Goal: Information Seeking & Learning: Check status

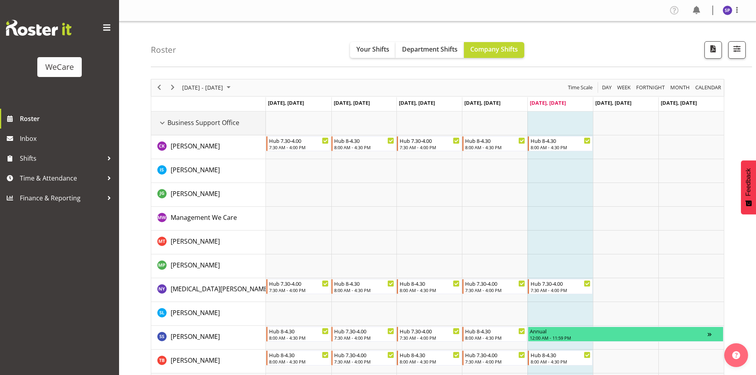
click at [164, 121] on div "Business Support Office resource" at bounding box center [162, 123] width 10 height 10
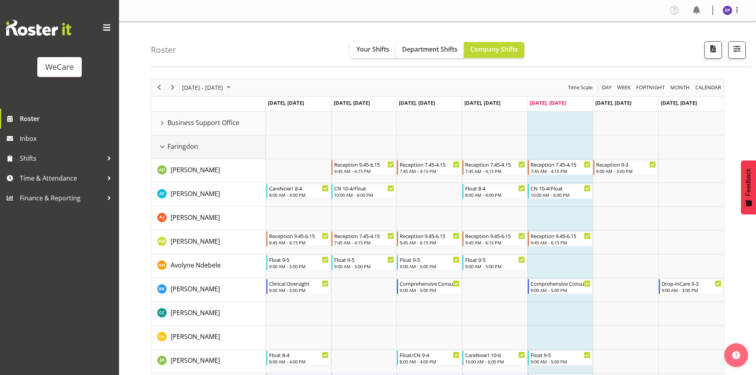
click at [161, 149] on div "Faringdon resource" at bounding box center [162, 147] width 10 height 10
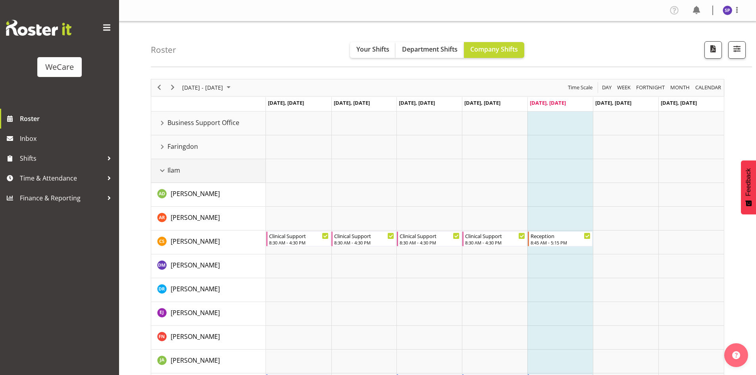
click at [162, 169] on div "Ilam resource" at bounding box center [162, 170] width 10 height 10
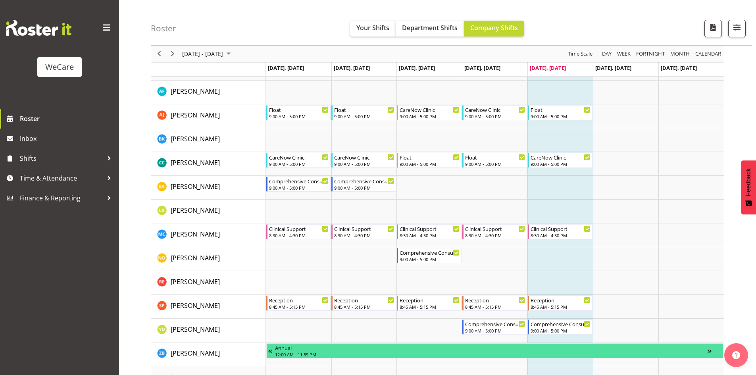
scroll to position [79, 0]
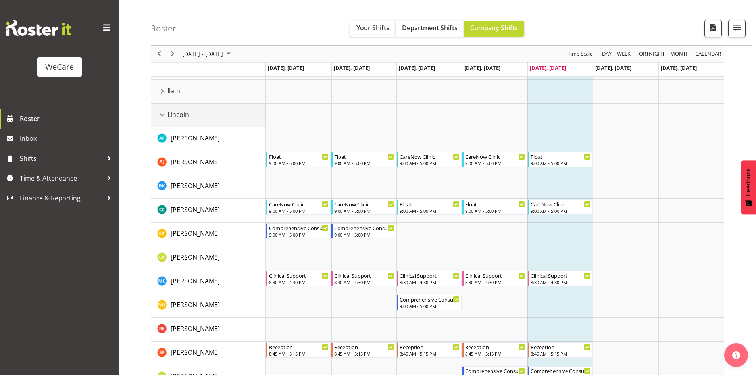
click at [161, 114] on div "Lincoln resource" at bounding box center [162, 115] width 10 height 10
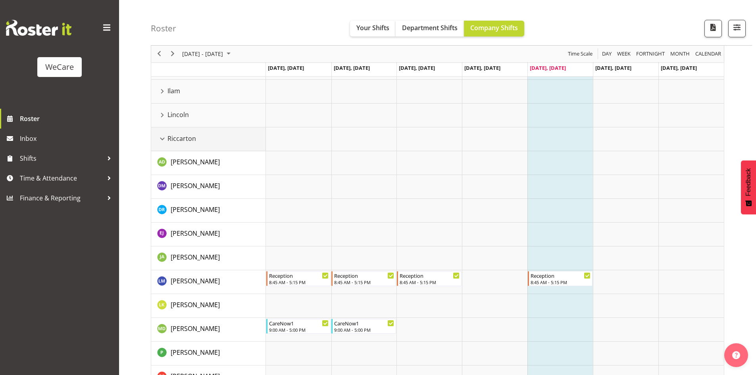
click at [163, 139] on div "Riccarton resource" at bounding box center [162, 139] width 10 height 10
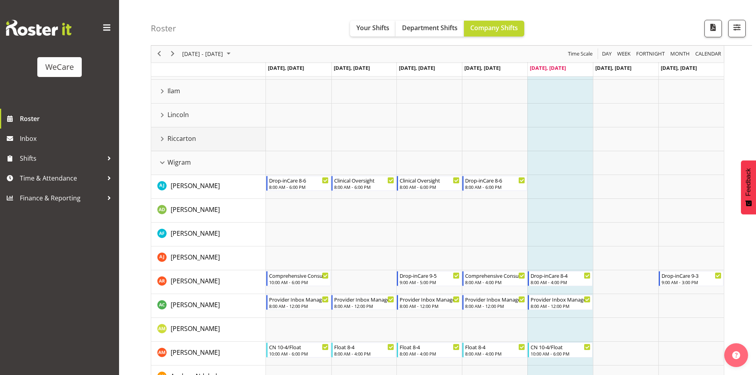
scroll to position [198, 0]
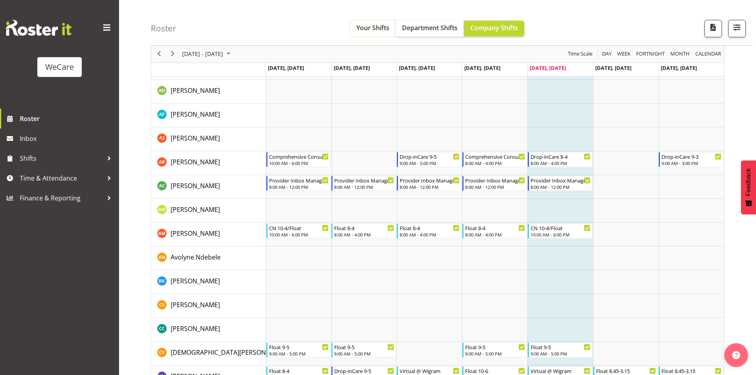
click at [371, 32] on span "Your Shifts" at bounding box center [372, 27] width 33 height 9
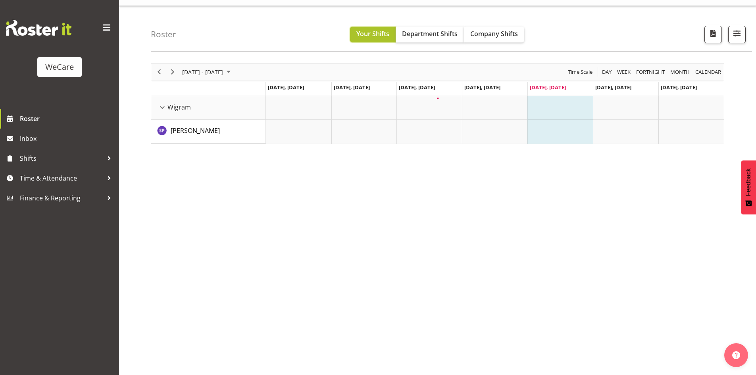
scroll to position [15, 0]
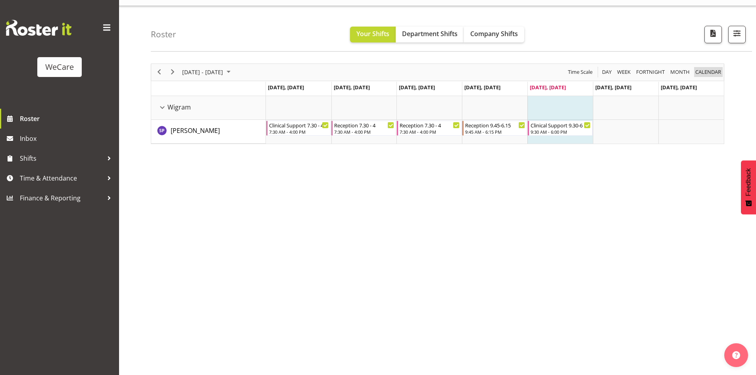
click at [698, 73] on span "calendar" at bounding box center [707, 72] width 27 height 10
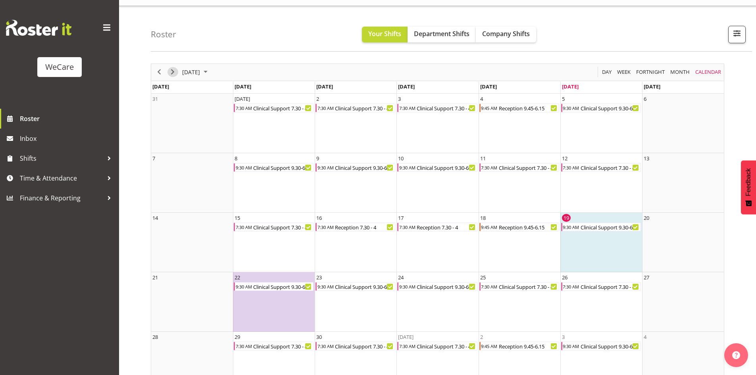
click at [174, 71] on span "Next" at bounding box center [173, 72] width 10 height 10
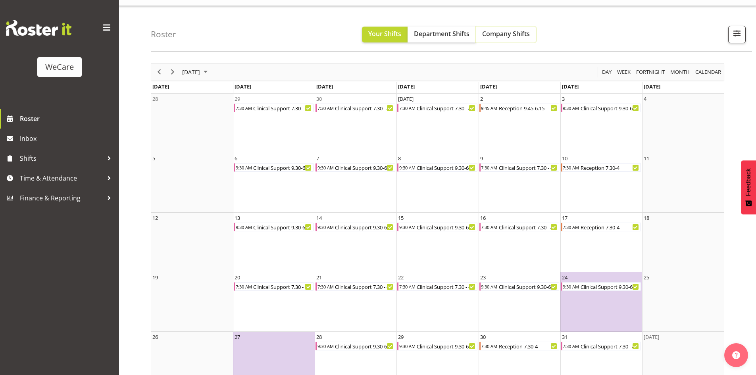
click at [486, 37] on span "Company Shifts" at bounding box center [506, 33] width 48 height 9
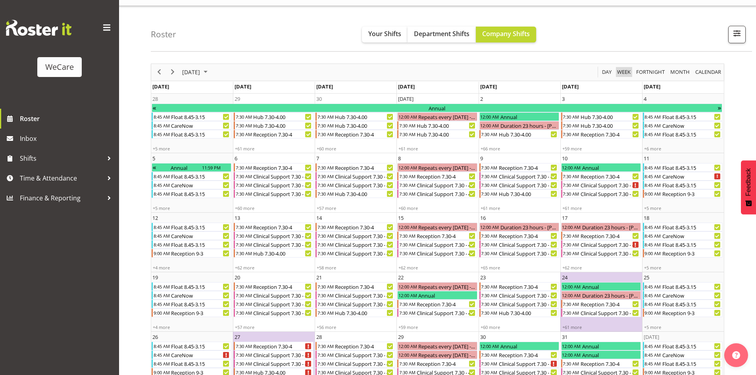
click at [625, 72] on span "Week" at bounding box center [623, 72] width 15 height 10
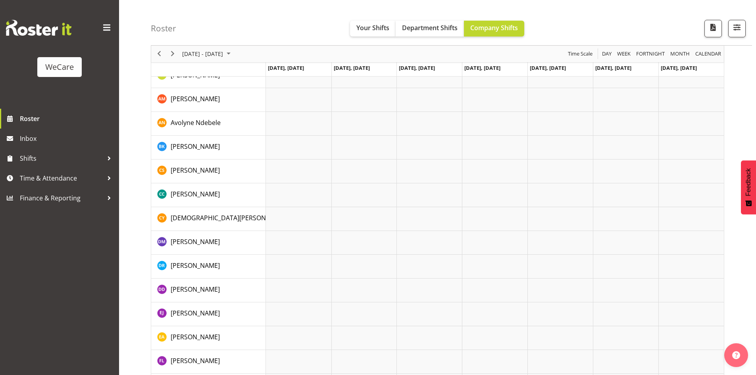
scroll to position [2277, 0]
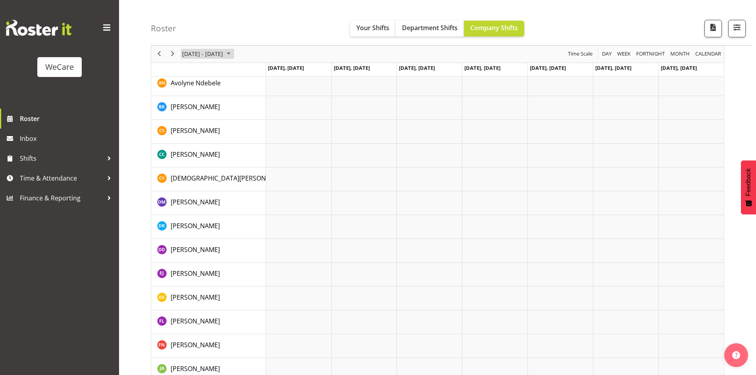
click at [213, 55] on span "[DATE] - [DATE]" at bounding box center [202, 54] width 42 height 10
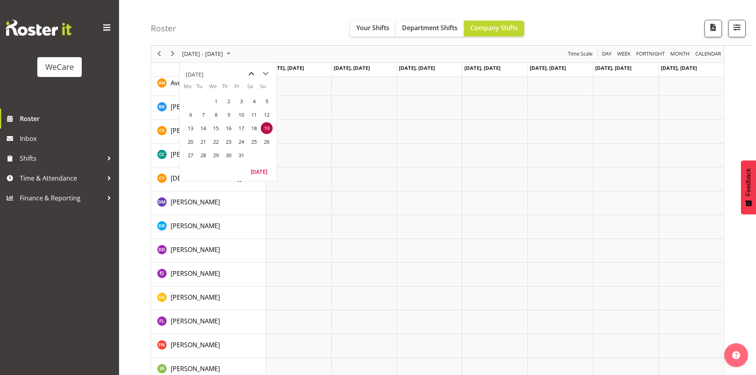
click at [251, 76] on span "previous month" at bounding box center [251, 74] width 14 height 14
click at [242, 127] on span "19" at bounding box center [241, 128] width 12 height 12
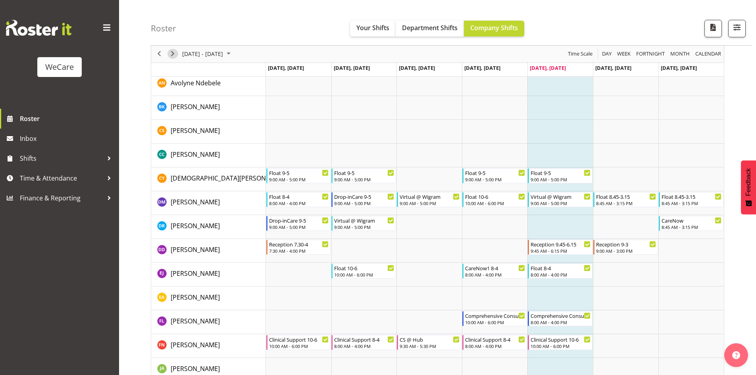
click at [175, 54] on span "Next" at bounding box center [173, 54] width 10 height 10
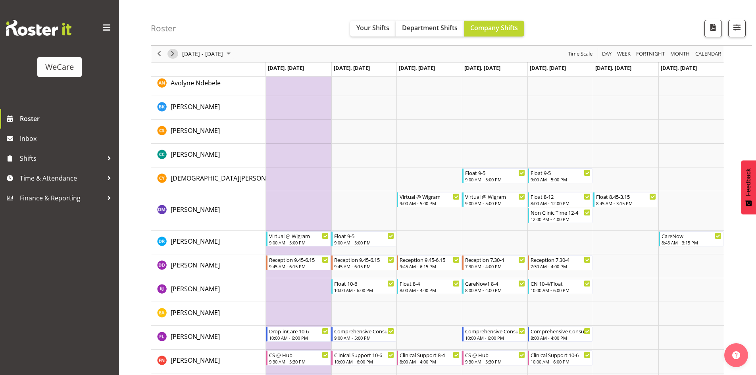
click at [177, 55] on span "Next" at bounding box center [173, 54] width 10 height 10
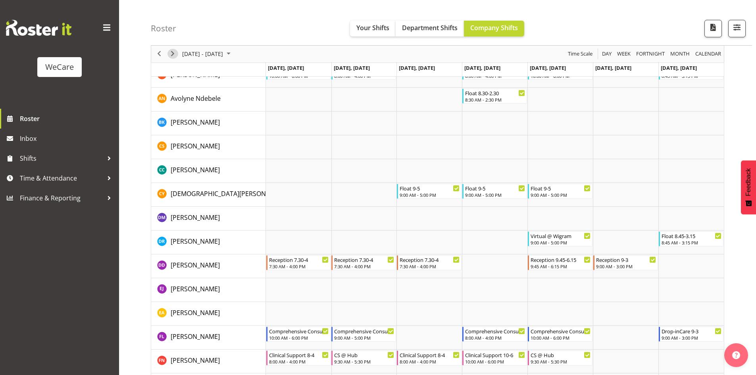
click at [175, 58] on span "Next" at bounding box center [173, 54] width 10 height 10
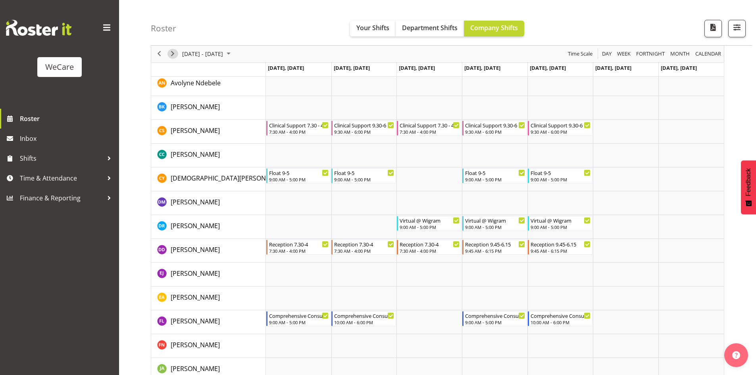
click at [169, 50] on span "Next" at bounding box center [173, 54] width 10 height 10
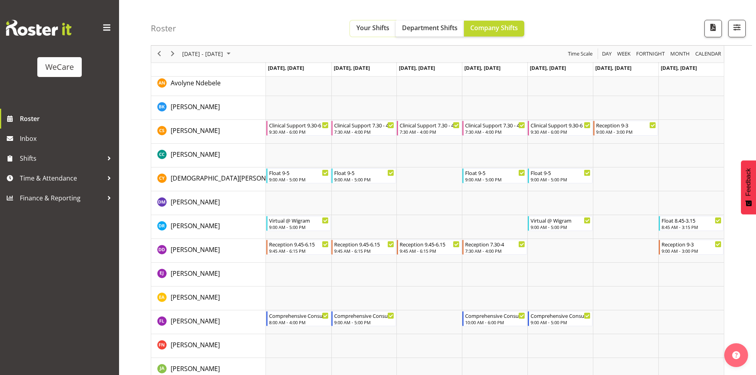
click at [376, 26] on span "Your Shifts" at bounding box center [372, 27] width 33 height 9
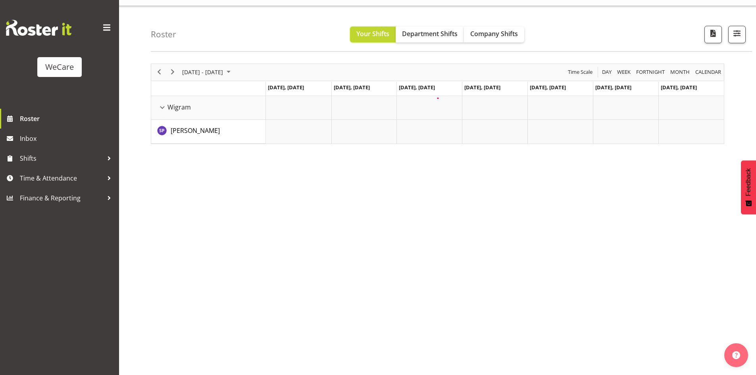
scroll to position [15, 0]
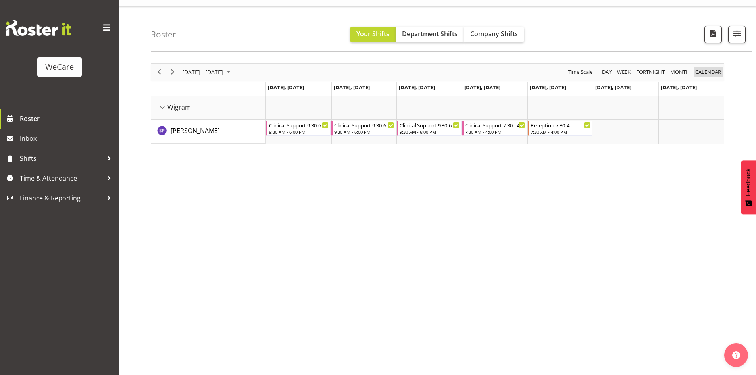
click at [710, 73] on span "calendar" at bounding box center [707, 72] width 27 height 10
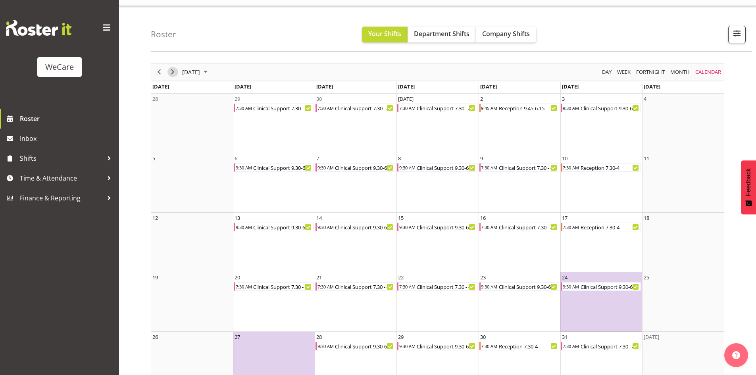
click at [173, 72] on span "Next" at bounding box center [173, 72] width 10 height 10
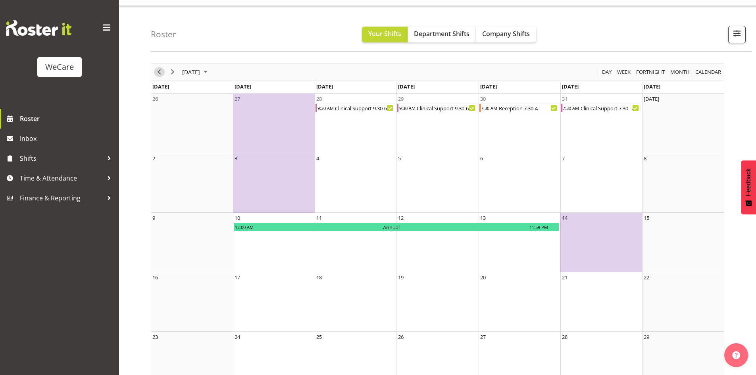
click at [163, 72] on span "Previous" at bounding box center [159, 72] width 10 height 10
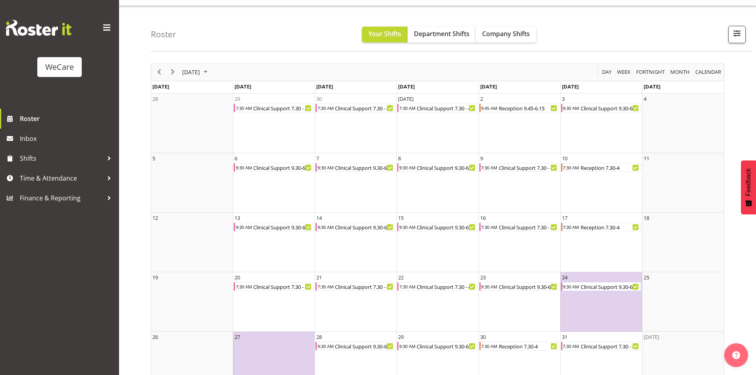
drag, startPoint x: 632, startPoint y: 71, endPoint x: 400, endPoint y: 117, distance: 237.0
click at [632, 71] on div "Week" at bounding box center [623, 72] width 19 height 17
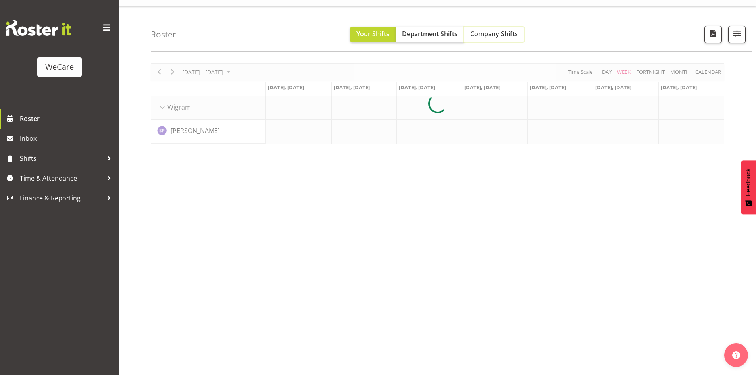
click at [512, 37] on span "Company Shifts" at bounding box center [494, 33] width 48 height 9
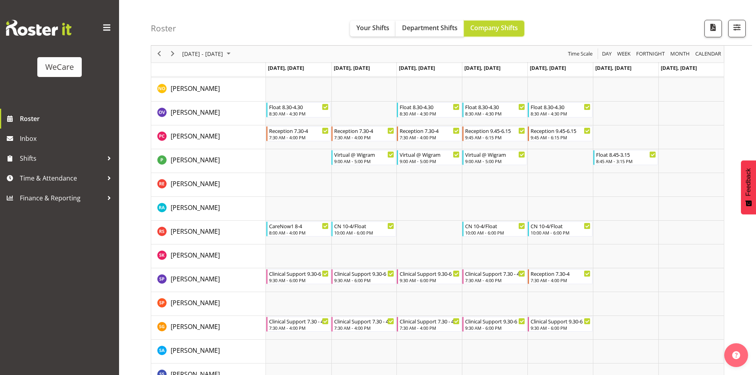
scroll to position [2833, 0]
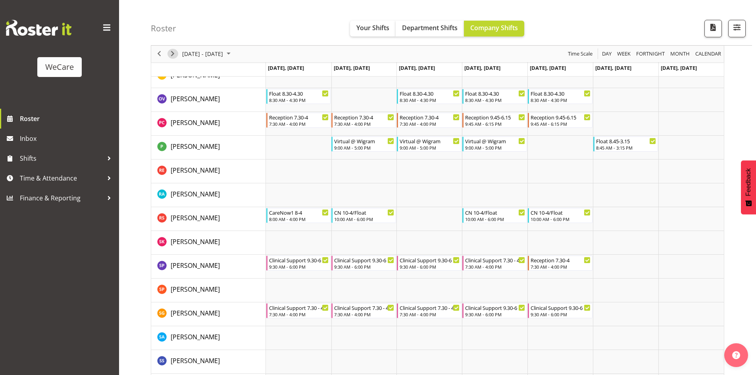
drag, startPoint x: 172, startPoint y: 55, endPoint x: 158, endPoint y: 115, distance: 62.0
click at [172, 55] on span "Next" at bounding box center [173, 54] width 10 height 10
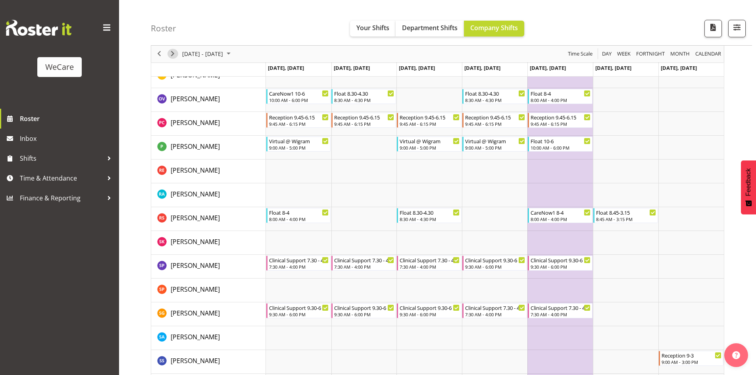
click at [177, 55] on span "Next" at bounding box center [173, 54] width 10 height 10
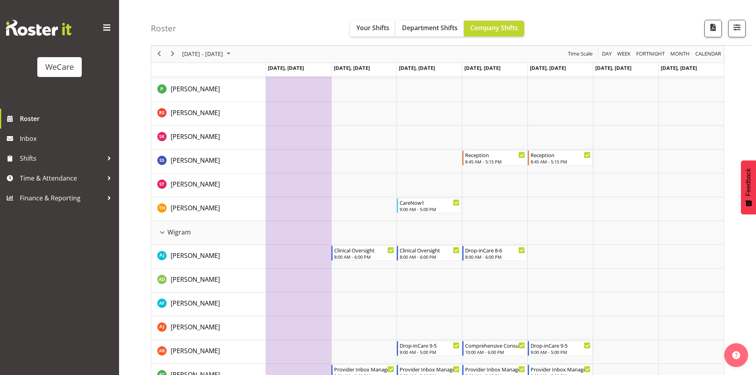
scroll to position [1893, 0]
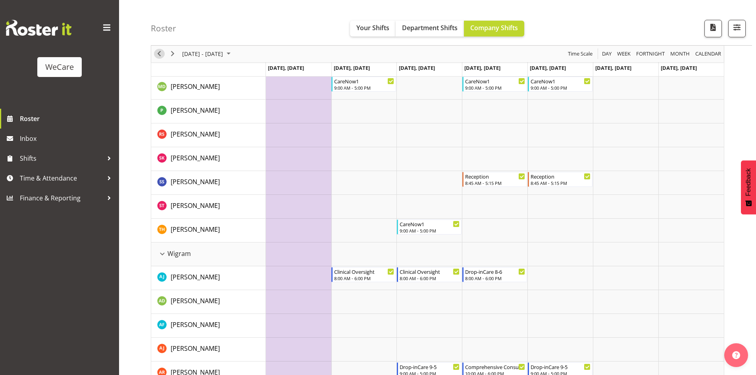
click at [162, 51] on span "Previous" at bounding box center [159, 54] width 10 height 10
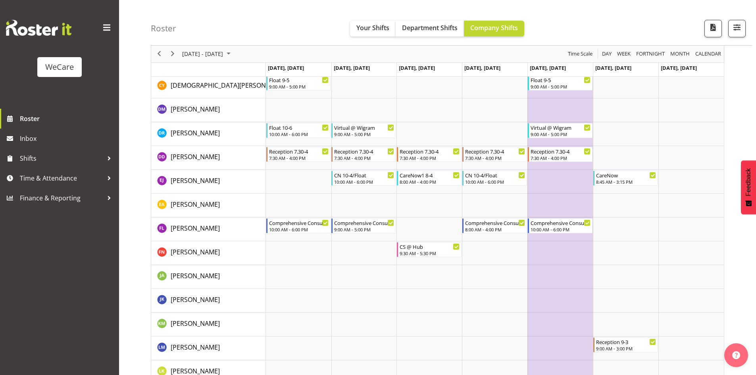
scroll to position [2259, 0]
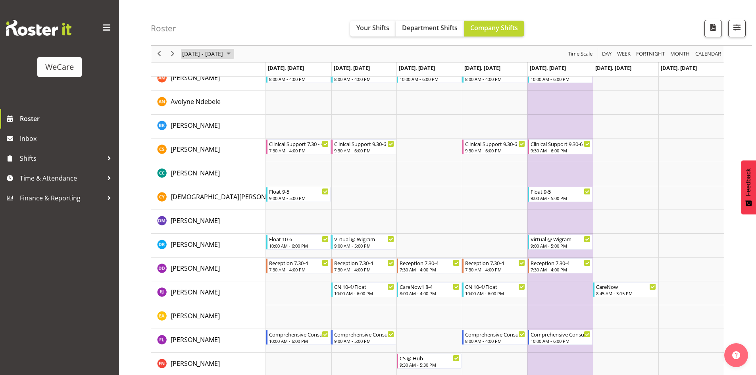
click at [233, 56] on span "October 2025" at bounding box center [229, 54] width 10 height 10
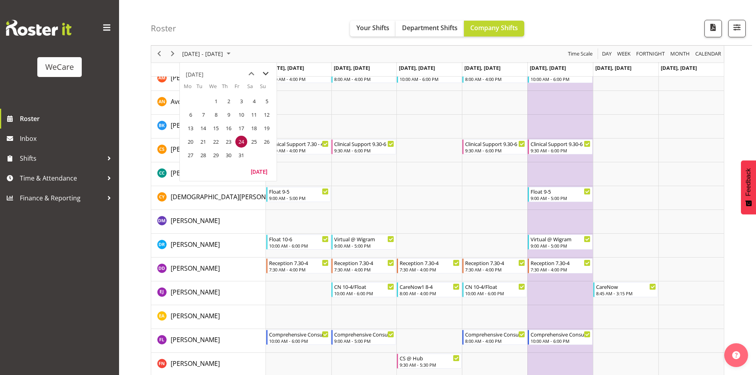
click at [265, 77] on span "next month" at bounding box center [266, 74] width 14 height 14
click at [382, 27] on span "Your Shifts" at bounding box center [372, 27] width 33 height 9
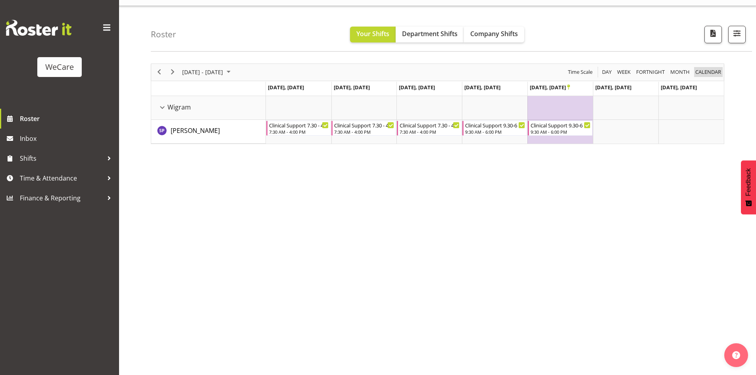
click at [712, 72] on span "calendar" at bounding box center [707, 72] width 27 height 10
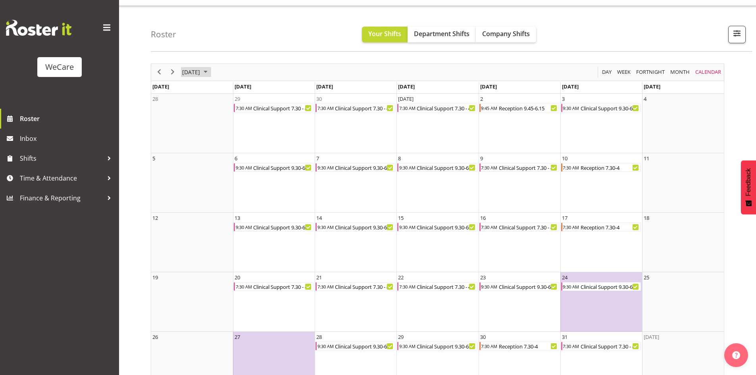
click at [210, 71] on span "October 2025" at bounding box center [206, 72] width 10 height 10
click at [236, 163] on span "Nov" at bounding box center [240, 161] width 18 height 18
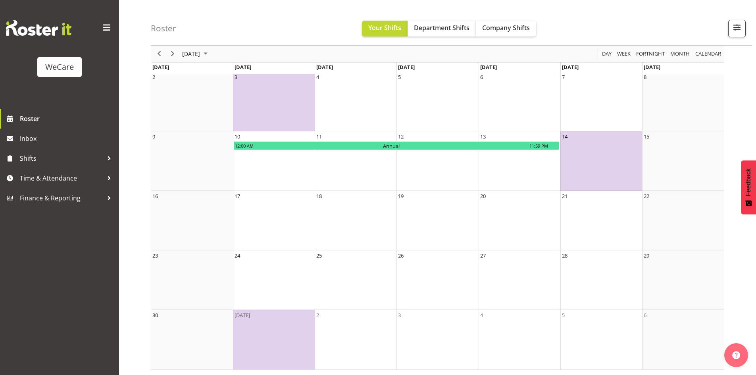
scroll to position [98, 0]
click at [35, 31] on img at bounding box center [38, 28] width 65 height 16
click at [164, 53] on button "Previous" at bounding box center [159, 54] width 11 height 10
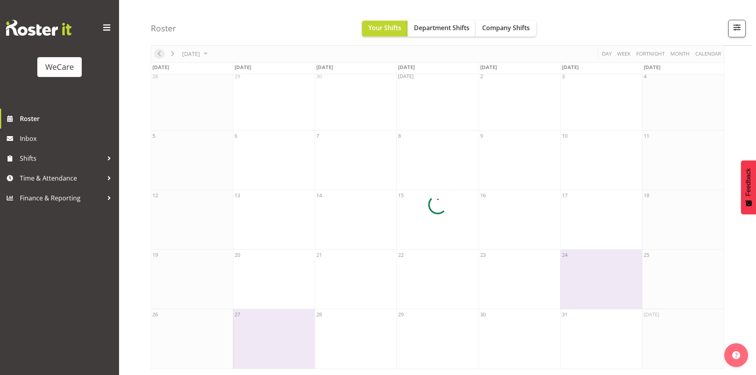
scroll to position [38, 0]
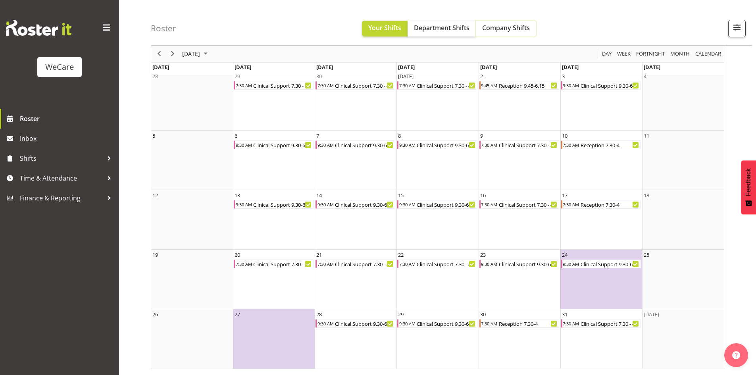
click at [503, 29] on span "Company Shifts" at bounding box center [506, 27] width 48 height 9
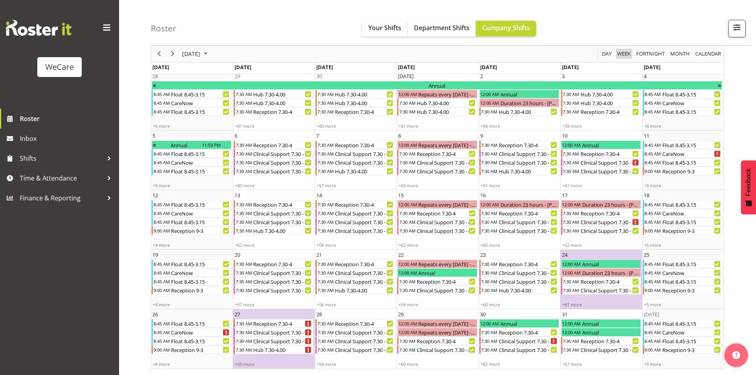
click at [621, 56] on span "Week" at bounding box center [623, 54] width 15 height 10
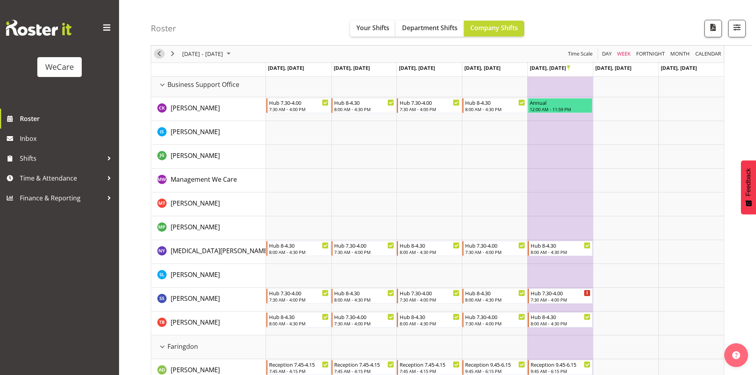
click at [156, 58] on span "Previous" at bounding box center [159, 54] width 10 height 10
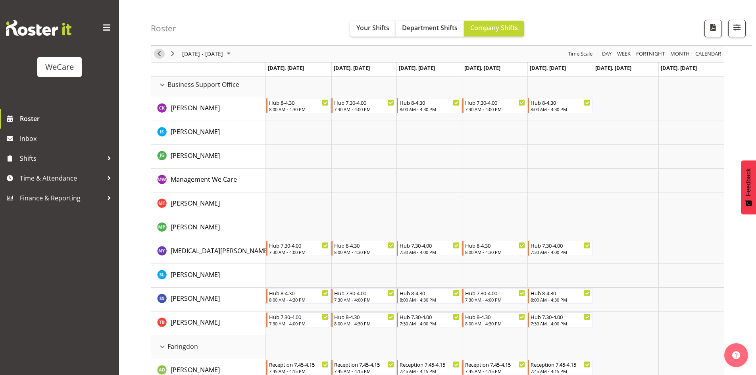
click at [157, 56] on span "Previous" at bounding box center [159, 54] width 10 height 10
click at [158, 57] on span "Previous" at bounding box center [159, 54] width 10 height 10
click at [160, 85] on div "Business Support Office resource" at bounding box center [162, 85] width 10 height 10
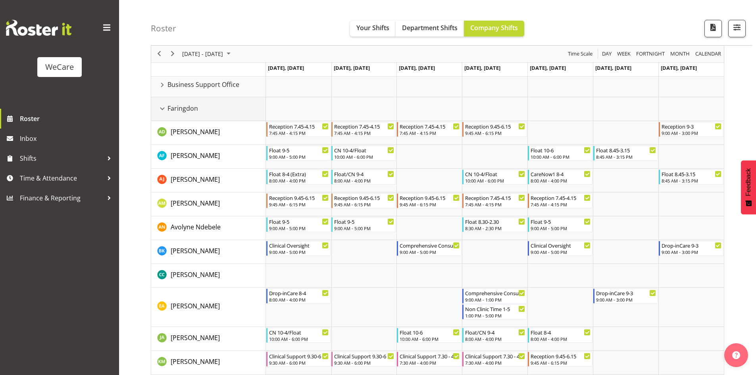
click at [163, 110] on div "Faringdon resource" at bounding box center [162, 109] width 10 height 10
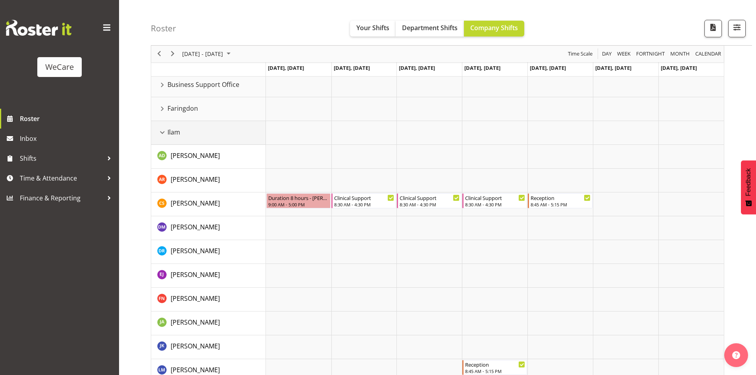
click at [159, 131] on div "Ilam resource" at bounding box center [162, 132] width 10 height 10
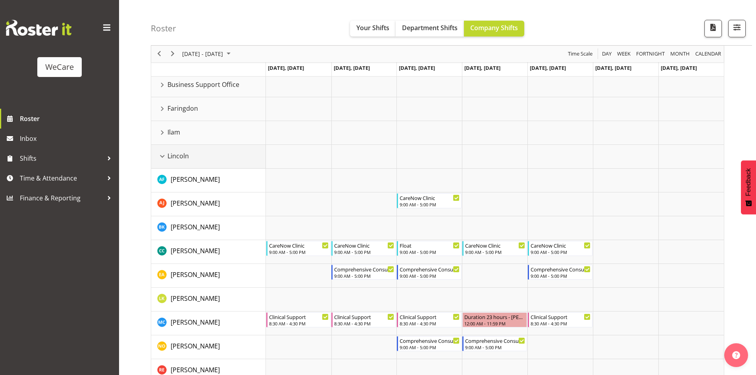
click at [165, 156] on div "Lincoln resource" at bounding box center [162, 156] width 10 height 10
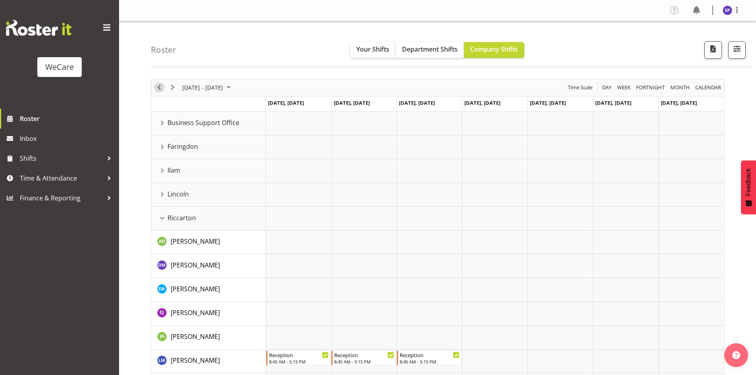
click at [163, 90] on span "Previous" at bounding box center [159, 88] width 10 height 10
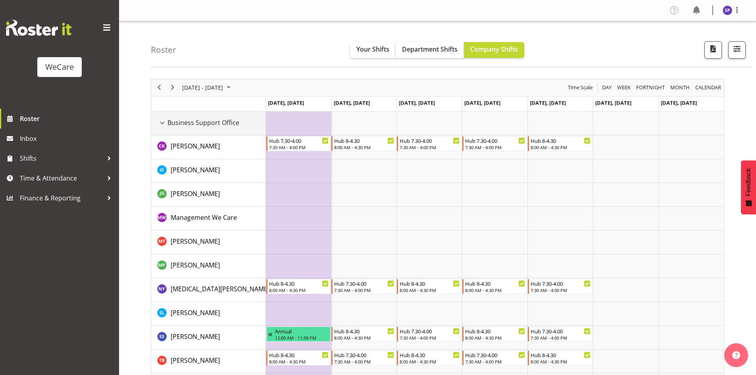
click at [162, 121] on div "Business Support Office resource" at bounding box center [162, 123] width 10 height 10
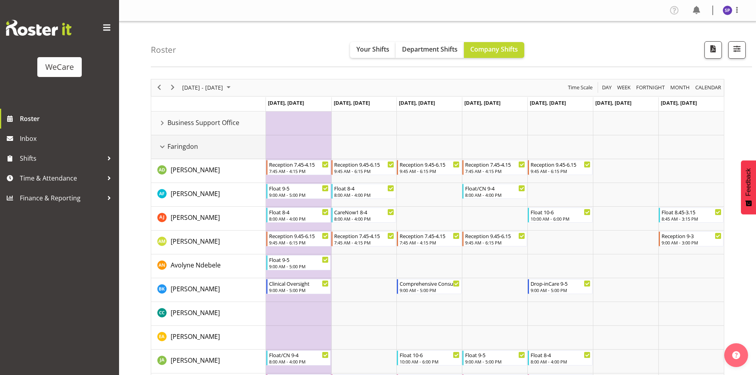
drag, startPoint x: 162, startPoint y: 145, endPoint x: 164, endPoint y: 156, distance: 11.0
click at [161, 146] on div "Faringdon resource" at bounding box center [162, 147] width 10 height 10
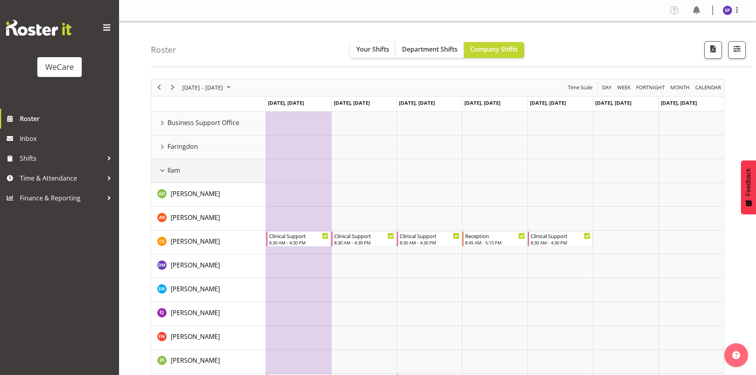
click at [164, 170] on div "Ilam resource" at bounding box center [162, 170] width 10 height 10
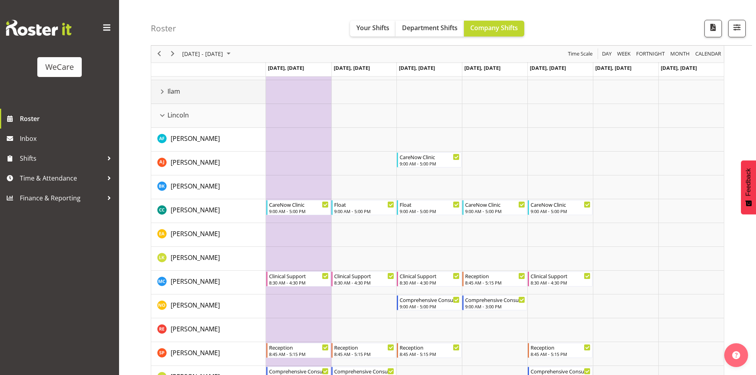
scroll to position [79, 0]
click at [162, 114] on div "Lincoln resource" at bounding box center [162, 115] width 10 height 10
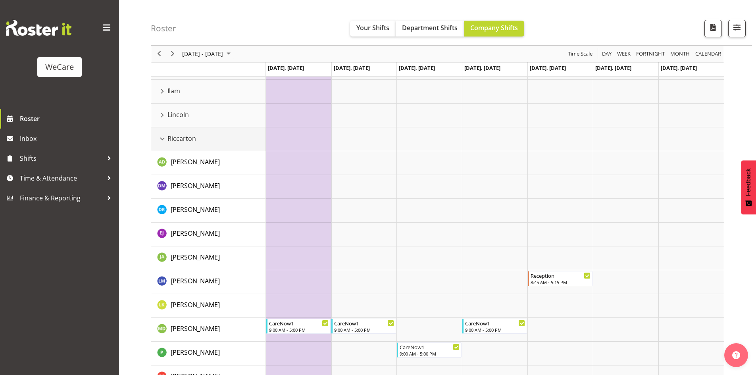
click at [164, 140] on div "Riccarton resource" at bounding box center [162, 139] width 10 height 10
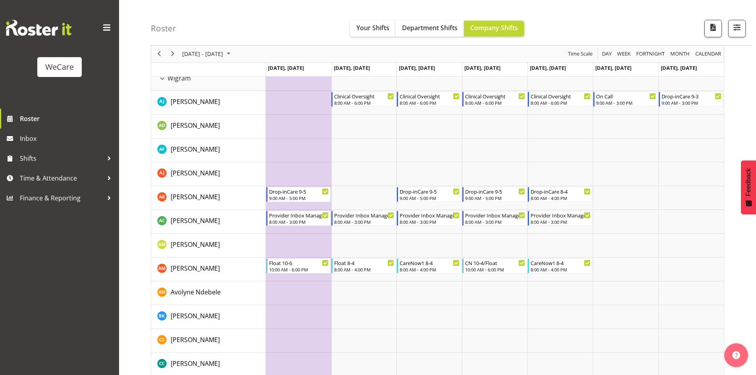
scroll to position [238, 0]
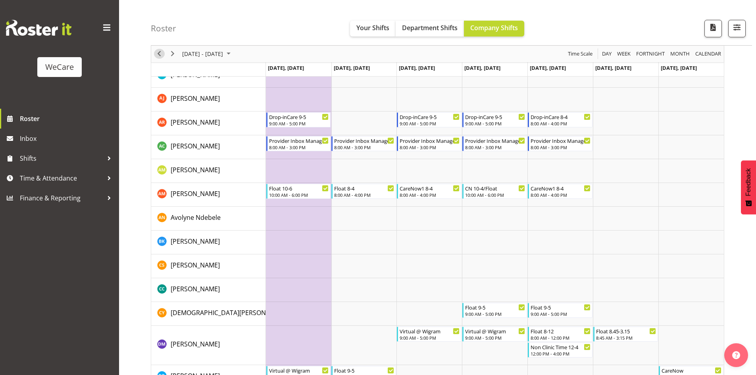
click at [157, 57] on span "Previous" at bounding box center [159, 54] width 10 height 10
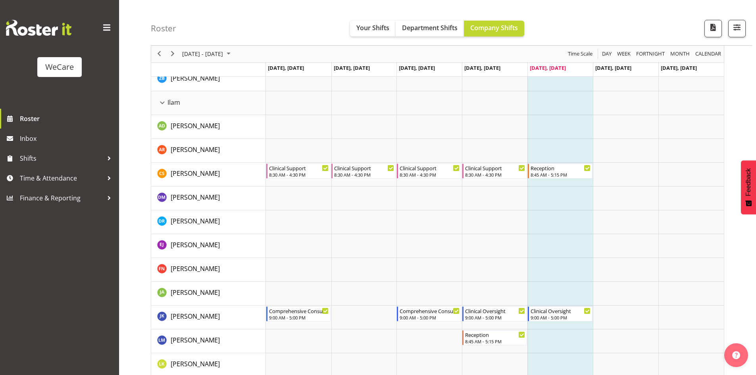
scroll to position [833, 0]
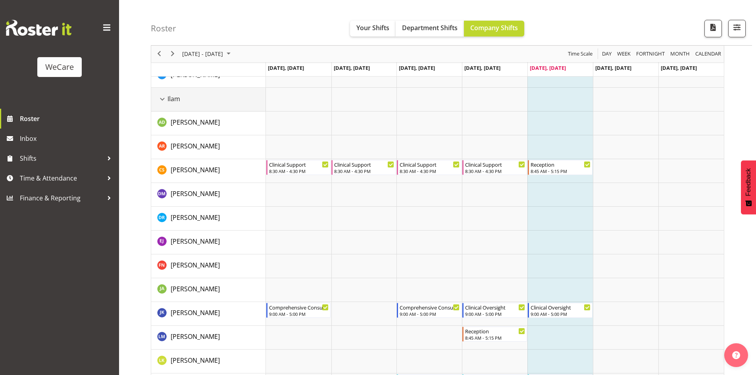
click at [161, 101] on div "Ilam resource" at bounding box center [162, 99] width 10 height 10
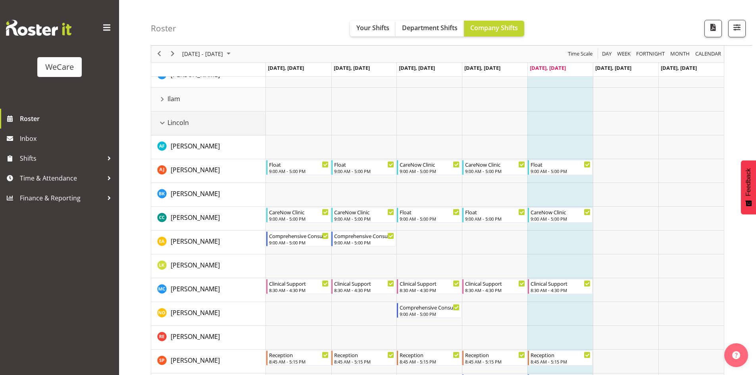
click at [162, 125] on div "Lincoln resource" at bounding box center [162, 123] width 10 height 10
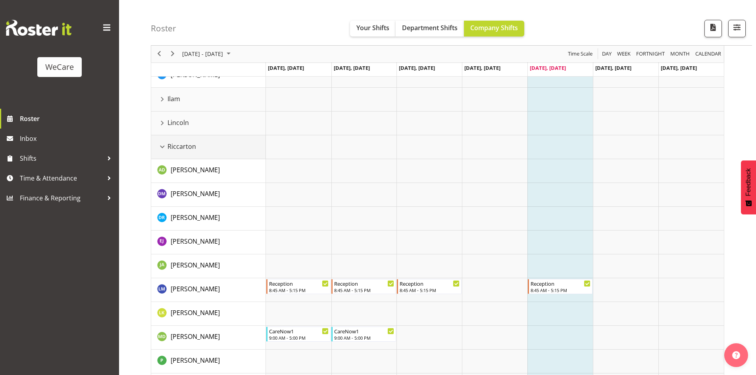
click at [160, 147] on div "Riccarton resource" at bounding box center [162, 147] width 10 height 10
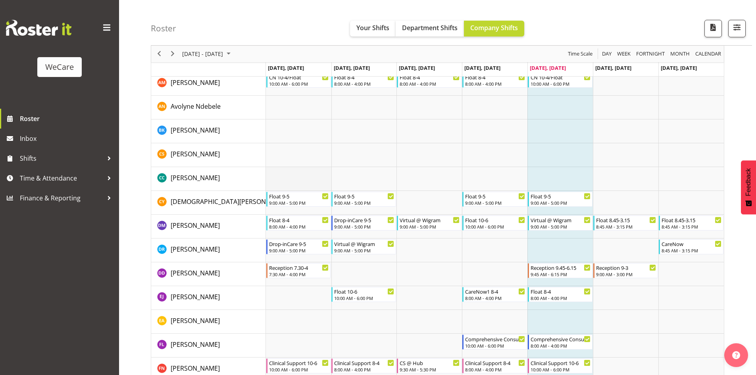
scroll to position [1190, 0]
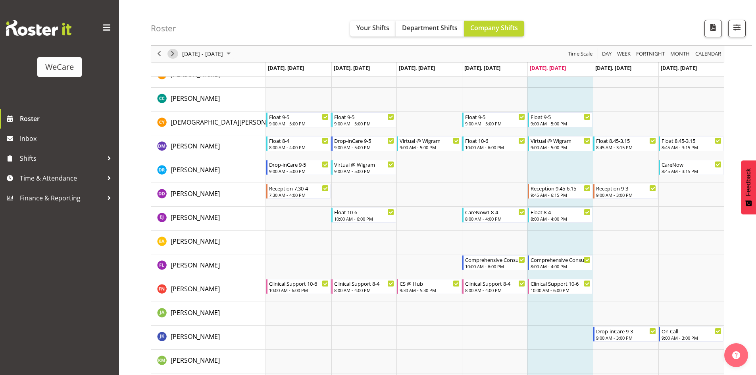
click at [175, 50] on span "Next" at bounding box center [173, 54] width 10 height 10
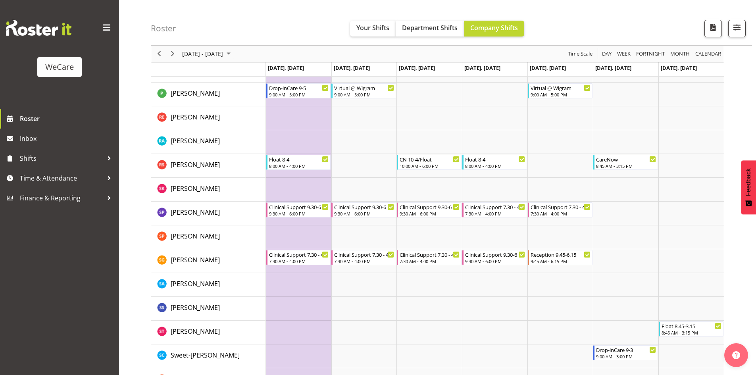
scroll to position [2905, 0]
